Goal: Task Accomplishment & Management: Manage account settings

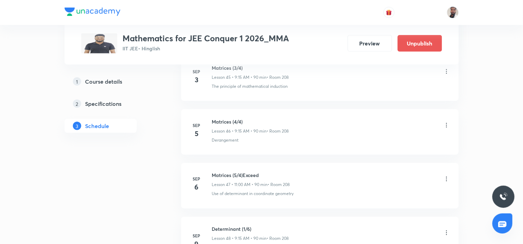
scroll to position [2913, 0]
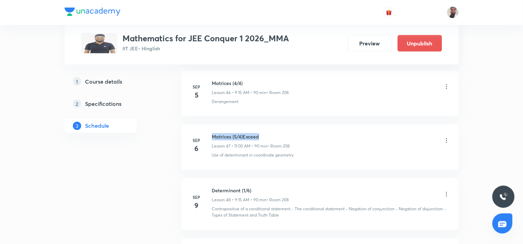
drag, startPoint x: 266, startPoint y: 140, endPoint x: 211, endPoint y: 136, distance: 55.4
click at [211, 136] on li "Sep 6 Matrices (5/4)Exceed Lesson 47 • 11:00 AM • 90 min • Room 208 Use of dete…" at bounding box center [320, 147] width 278 height 45
copy h6 "Matrices (5/4)Exceed"
click at [446, 197] on icon at bounding box center [447, 194] width 7 height 7
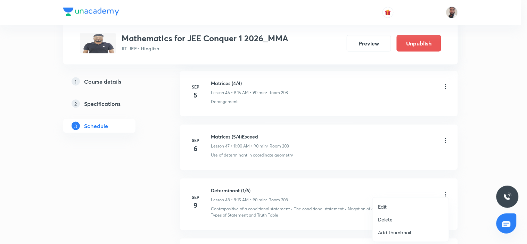
click at [446, 143] on div at bounding box center [263, 122] width 527 height 244
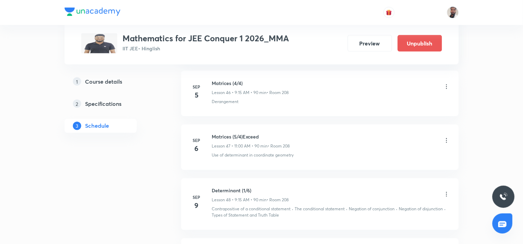
click at [445, 144] on icon at bounding box center [447, 140] width 7 height 7
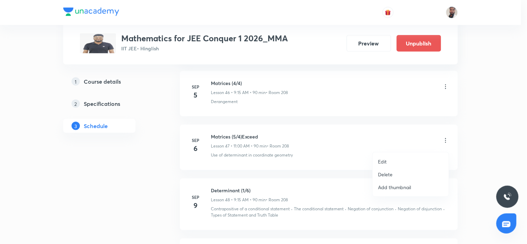
click at [395, 173] on li "Delete" at bounding box center [411, 174] width 76 height 13
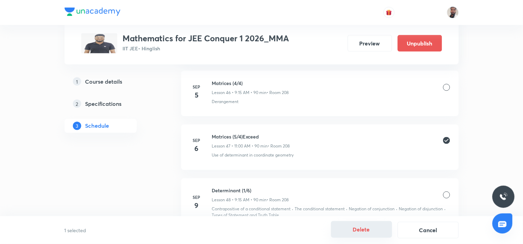
click at [365, 231] on button "Delete" at bounding box center [361, 229] width 61 height 17
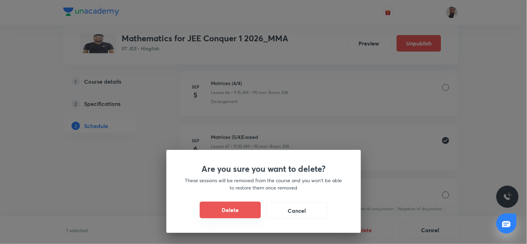
click at [237, 206] on button "Delete" at bounding box center [230, 210] width 61 height 17
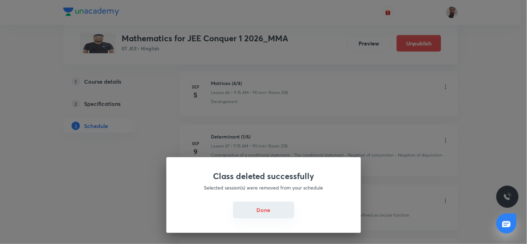
click at [258, 213] on button "Done" at bounding box center [263, 210] width 61 height 17
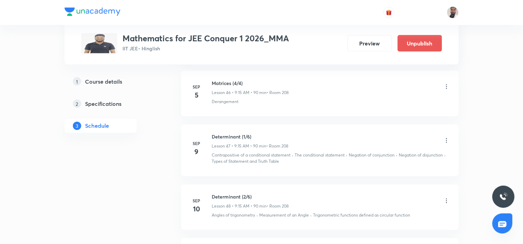
scroll to position [2874, 0]
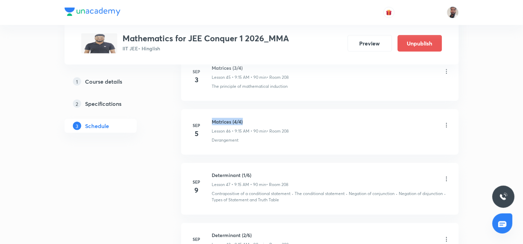
drag, startPoint x: 250, startPoint y: 122, endPoint x: 211, endPoint y: 114, distance: 40.2
click at [211, 114] on li "Sep 5 Matrices (4/4) Lesson 46 • 9:15 AM • 90 min • Room 208 Derangement" at bounding box center [320, 131] width 278 height 45
copy h6 "Matrices (4/4)"
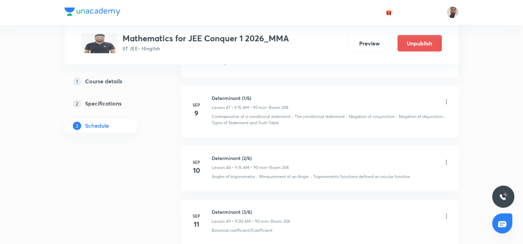
click at [447, 105] on icon at bounding box center [447, 102] width 7 height 7
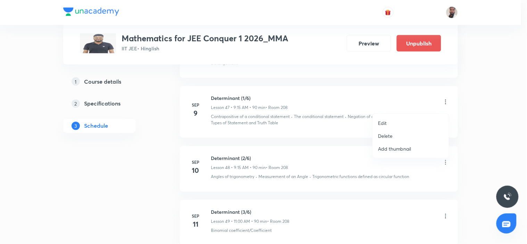
click at [384, 123] on p "Edit" at bounding box center [382, 122] width 9 height 7
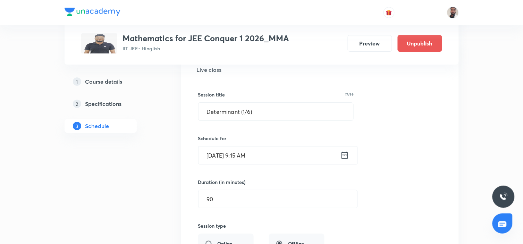
scroll to position [2604, 0]
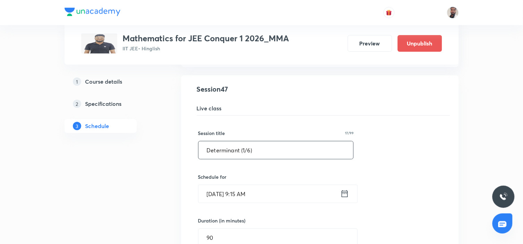
drag, startPoint x: 268, startPoint y: 154, endPoint x: 80, endPoint y: 158, distance: 188.3
paste input "Matrices (4/4"
click at [235, 153] on input "Matrices (4/4)" at bounding box center [276, 150] width 155 height 18
click at [273, 151] on input "Matrices (5/4)" at bounding box center [276, 150] width 155 height 18
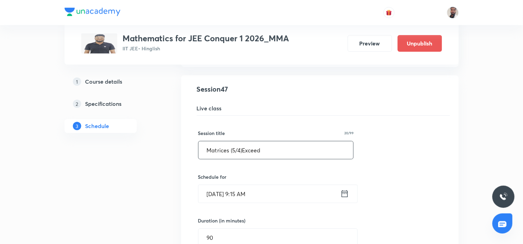
drag, startPoint x: 273, startPoint y: 151, endPoint x: 131, endPoint y: 151, distance: 142.7
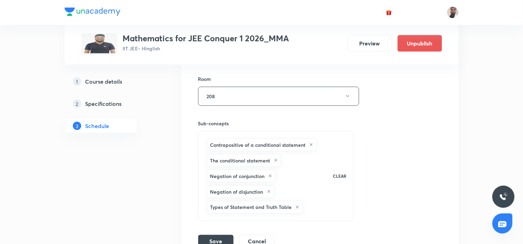
scroll to position [2913, 0]
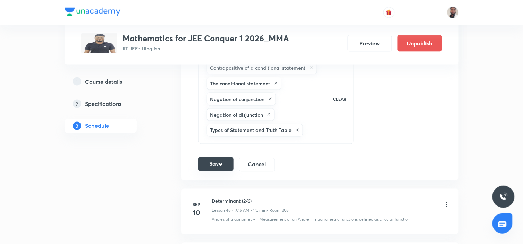
type input "Matrices (5/4)Exceed"
click at [225, 169] on button "Save" at bounding box center [215, 164] width 35 height 14
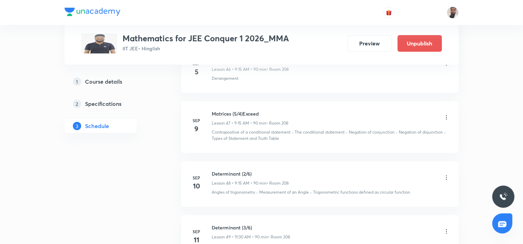
scroll to position [2655, 0]
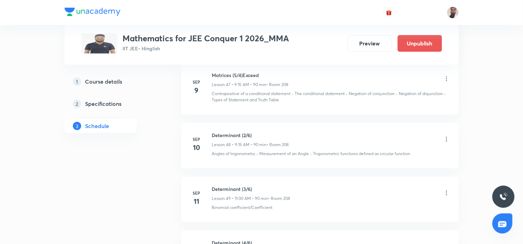
click at [446, 141] on icon at bounding box center [447, 139] width 7 height 7
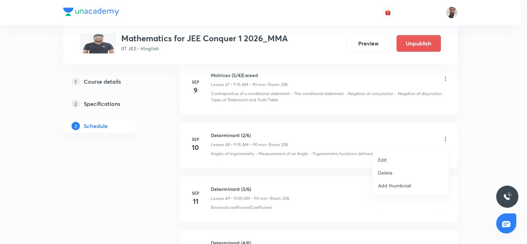
click at [397, 158] on li "Edit" at bounding box center [411, 160] width 76 height 13
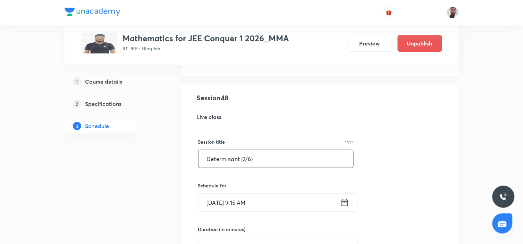
drag, startPoint x: 285, startPoint y: 159, endPoint x: 129, endPoint y: 164, distance: 157.1
paste input "Matrices (5/4)Exceed"
click at [236, 162] on input "Matrices (5/4)Exceed" at bounding box center [276, 159] width 155 height 18
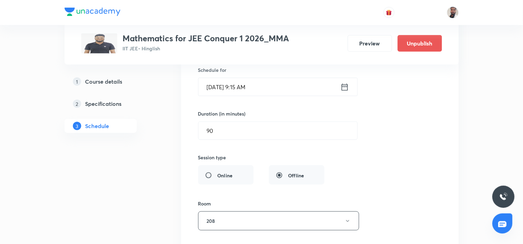
scroll to position [2925, 0]
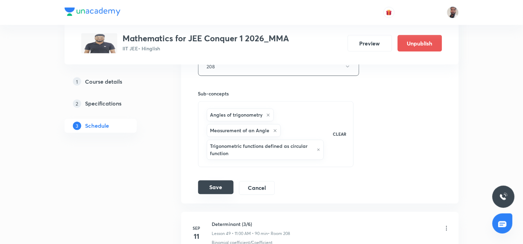
type input "Matrices (6/4)Exceed"
click at [223, 191] on button "Save" at bounding box center [215, 188] width 35 height 14
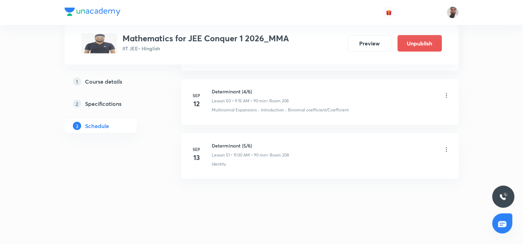
scroll to position [2617, 0]
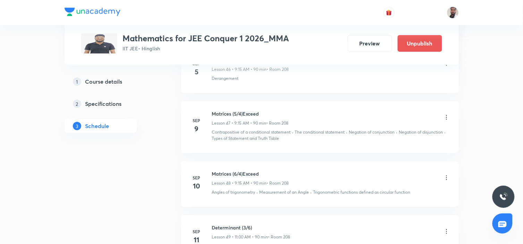
click at [447, 179] on icon at bounding box center [447, 177] width 7 height 7
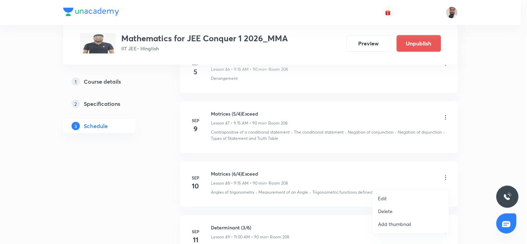
click at [387, 198] on li "Edit" at bounding box center [411, 198] width 76 height 13
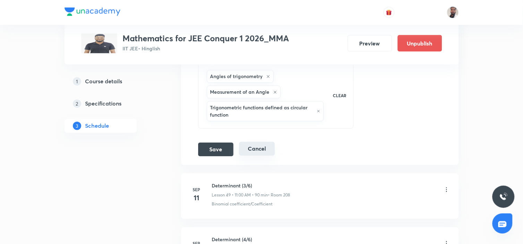
click at [263, 155] on button "Cancel" at bounding box center [257, 149] width 36 height 14
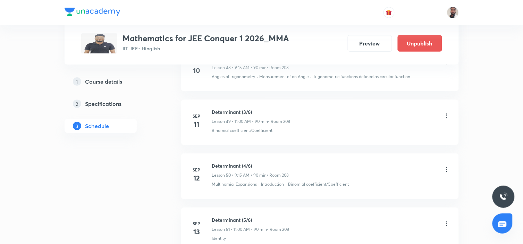
scroll to position [2694, 0]
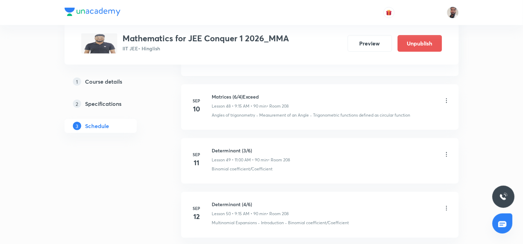
click at [446, 157] on icon at bounding box center [447, 154] width 7 height 7
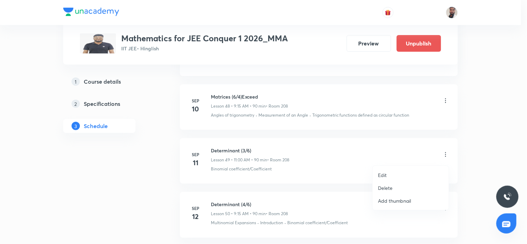
click at [394, 174] on li "Edit" at bounding box center [411, 175] width 76 height 13
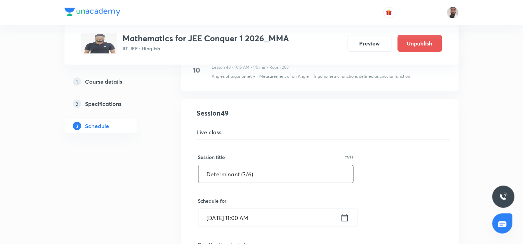
drag, startPoint x: 245, startPoint y: 178, endPoint x: 250, endPoint y: 192, distance: 15.0
click at [245, 178] on input "Determinant (3/6)" at bounding box center [276, 174] width 155 height 18
click at [249, 175] on input "Determinant (1/6)" at bounding box center [276, 174] width 155 height 18
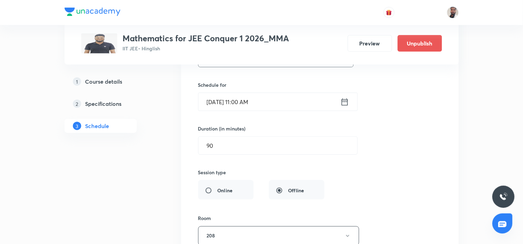
scroll to position [2925, 0]
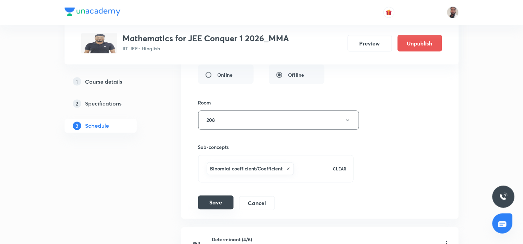
type input "Determinant (1/5)"
click at [219, 208] on button "Save" at bounding box center [215, 203] width 35 height 14
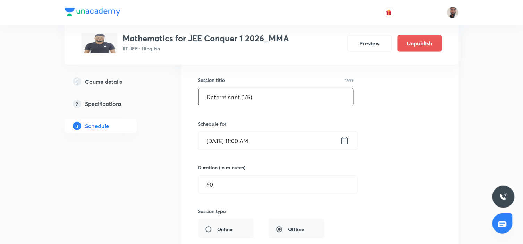
drag, startPoint x: 190, startPoint y: 103, endPoint x: 177, endPoint y: 101, distance: 13.3
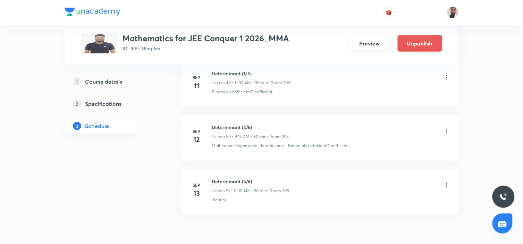
click at [446, 133] on icon at bounding box center [447, 131] width 7 height 7
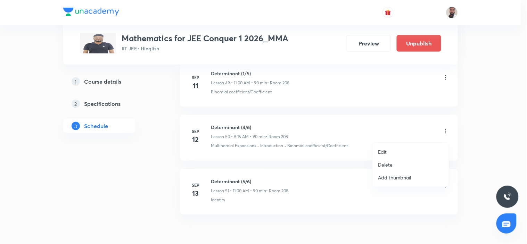
click at [383, 151] on p "Edit" at bounding box center [382, 151] width 9 height 7
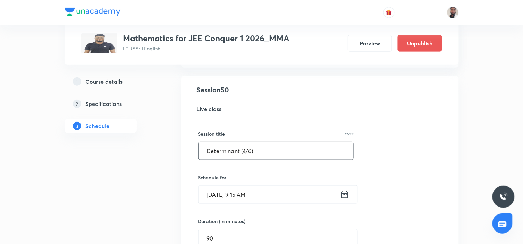
drag, startPoint x: 272, startPoint y: 154, endPoint x: 86, endPoint y: 166, distance: 186.6
paste input "1/5"
click at [245, 154] on input "Determinant (1/5)" at bounding box center [276, 151] width 155 height 18
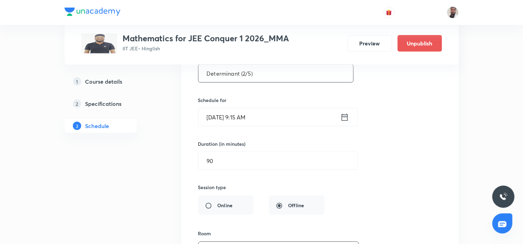
scroll to position [3002, 0]
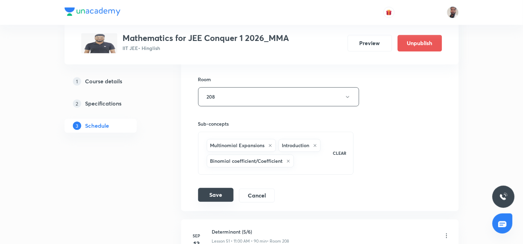
type input "Determinant (2/5)"
click at [215, 202] on button "Save" at bounding box center [215, 195] width 35 height 14
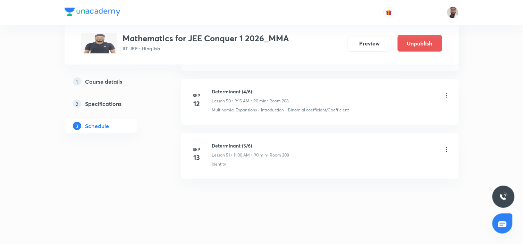
scroll to position [2732, 0]
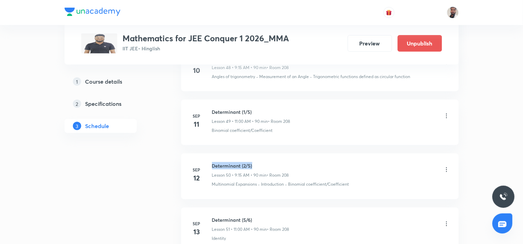
drag, startPoint x: 257, startPoint y: 168, endPoint x: 213, endPoint y: 169, distance: 44.8
click at [213, 169] on h6 "Determinant (2/5)" at bounding box center [250, 165] width 77 height 7
copy h6 "Determinant (2/5)"
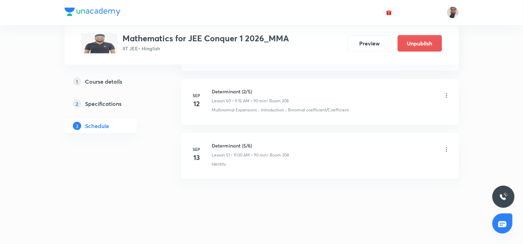
click at [445, 148] on icon at bounding box center [447, 149] width 7 height 7
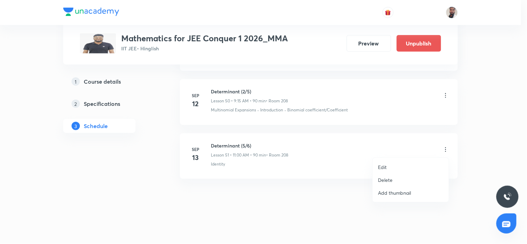
click at [388, 166] on li "Edit" at bounding box center [411, 167] width 76 height 13
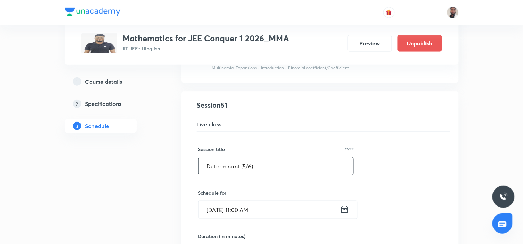
drag, startPoint x: 218, startPoint y: 173, endPoint x: 131, endPoint y: 174, distance: 86.8
paste input "2/5"
click at [245, 167] on input "Determinant (2/5)" at bounding box center [276, 166] width 155 height 18
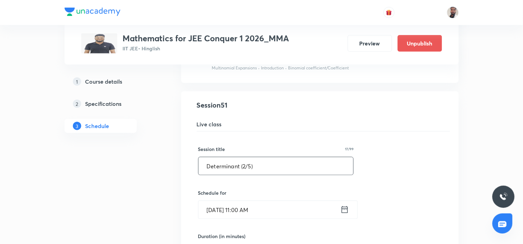
click at [251, 172] on input "Determinant (2/5)" at bounding box center [276, 166] width 155 height 18
click at [243, 169] on input "Determinant (2/5)" at bounding box center [276, 166] width 155 height 18
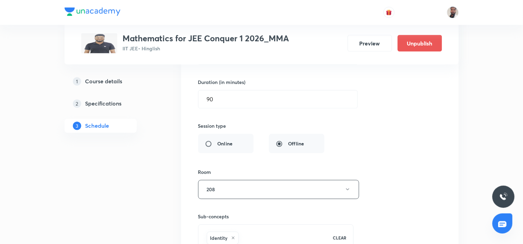
scroll to position [3077, 0]
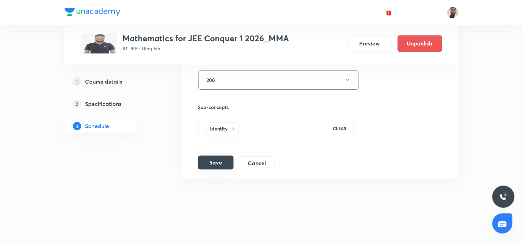
type input "Determinant (3/5)"
click at [216, 163] on button "Save" at bounding box center [215, 163] width 35 height 14
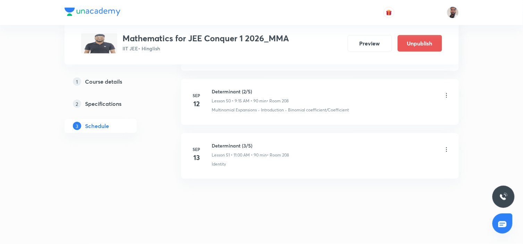
scroll to position [2771, 0]
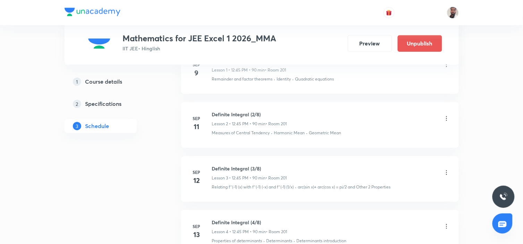
scroll to position [529, 0]
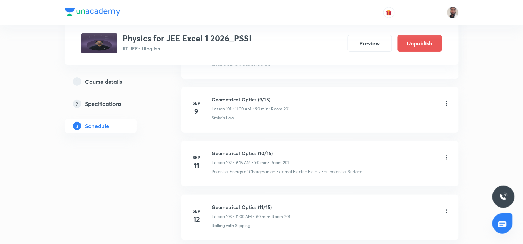
scroll to position [6013, 0]
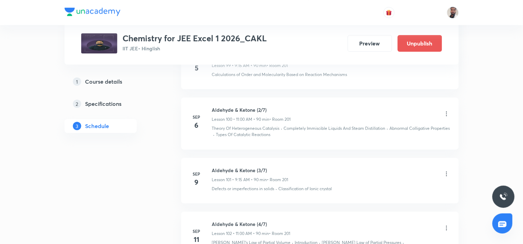
scroll to position [5923, 0]
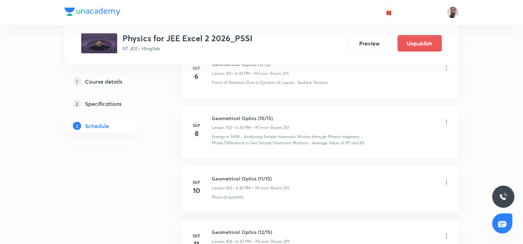
scroll to position [6145, 0]
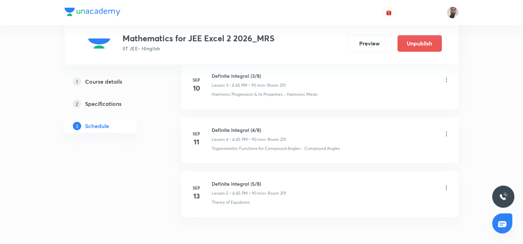
scroll to position [582, 0]
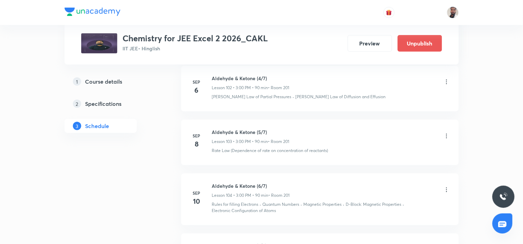
scroll to position [6121, 0]
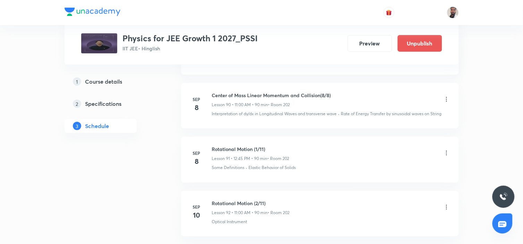
scroll to position [5380, 0]
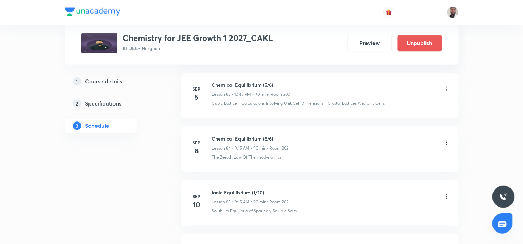
scroll to position [4981, 0]
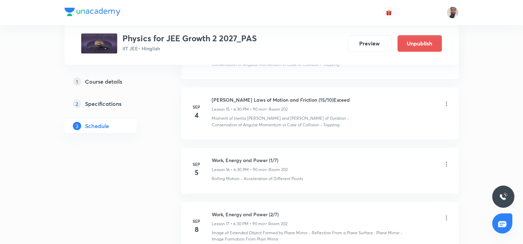
scroll to position [1231, 0]
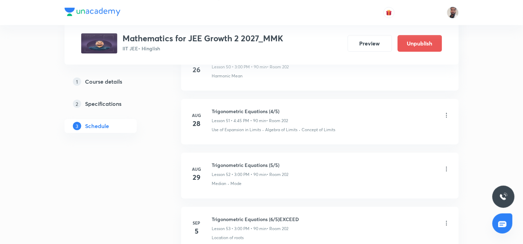
scroll to position [3307, 0]
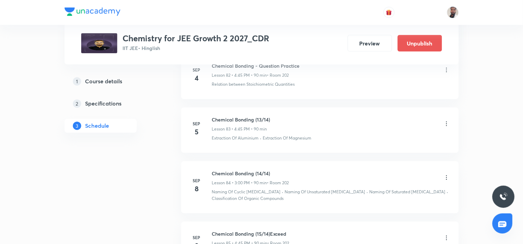
scroll to position [4964, 0]
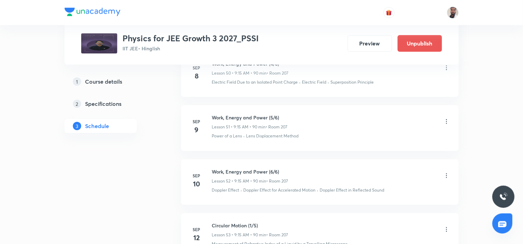
scroll to position [3288, 0]
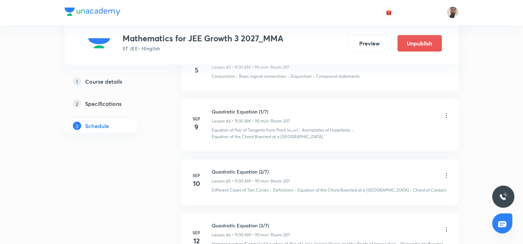
scroll to position [2822, 0]
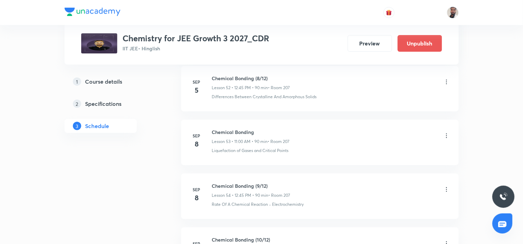
scroll to position [3317, 0]
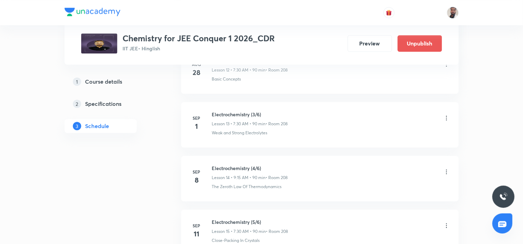
scroll to position [1096, 0]
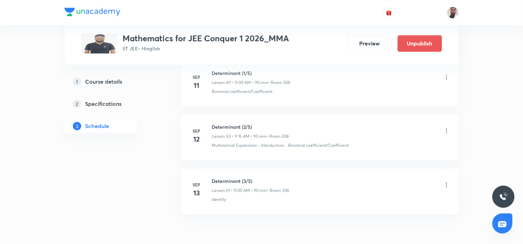
scroll to position [3129, 0]
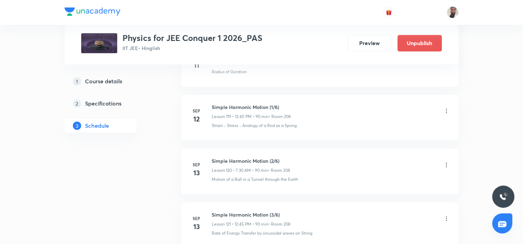
scroll to position [7090, 0]
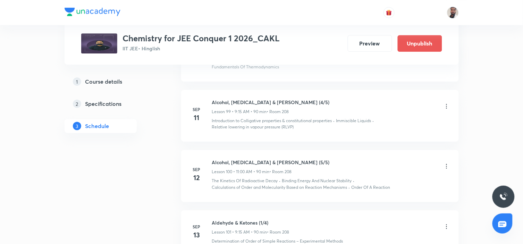
scroll to position [5941, 0]
